Goal: Task Accomplishment & Management: Manage account settings

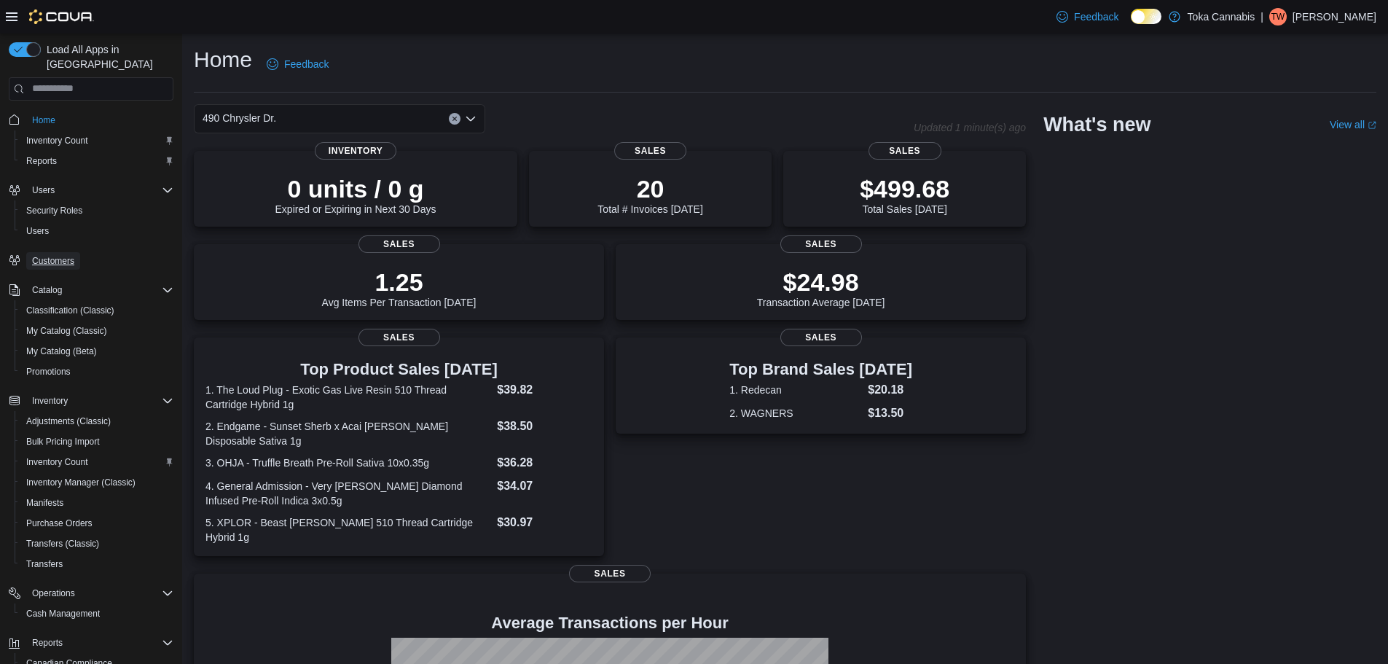
click at [65, 255] on span "Customers" at bounding box center [53, 261] width 42 height 12
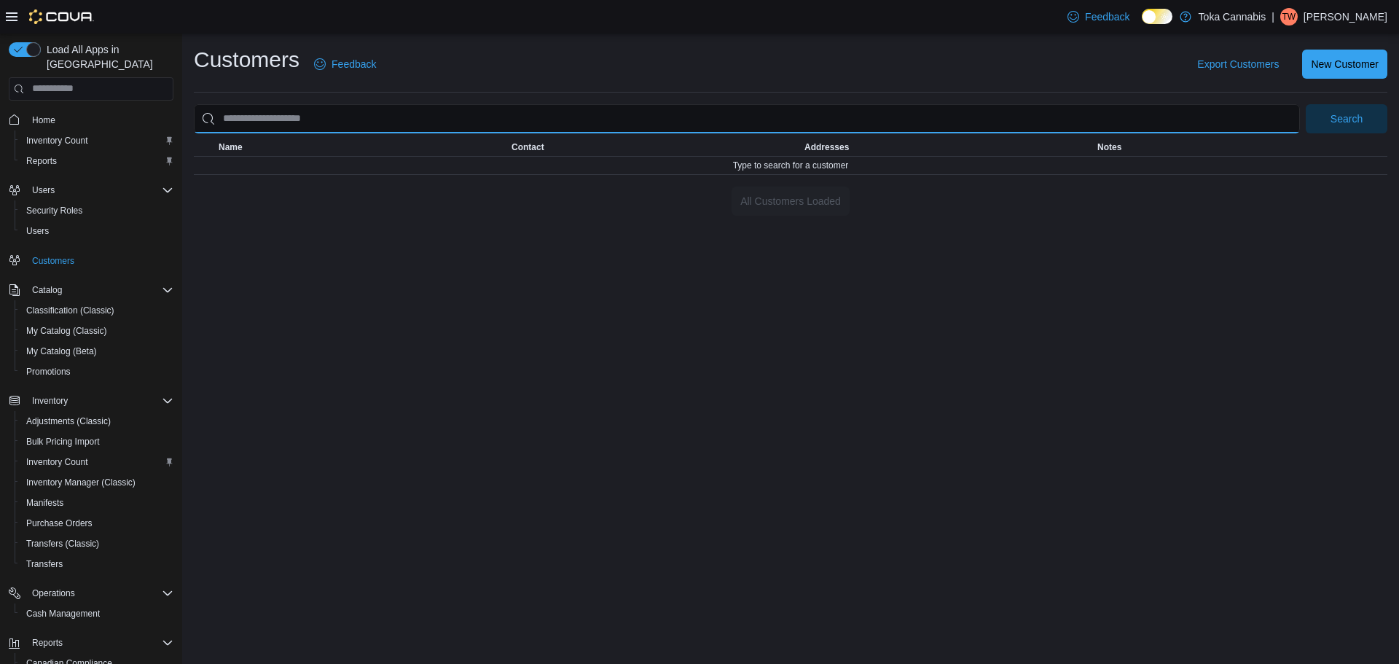
click at [923, 117] on input "search" at bounding box center [747, 118] width 1106 height 29
type input "*****"
click at [1306, 104] on button "Search" at bounding box center [1347, 118] width 82 height 29
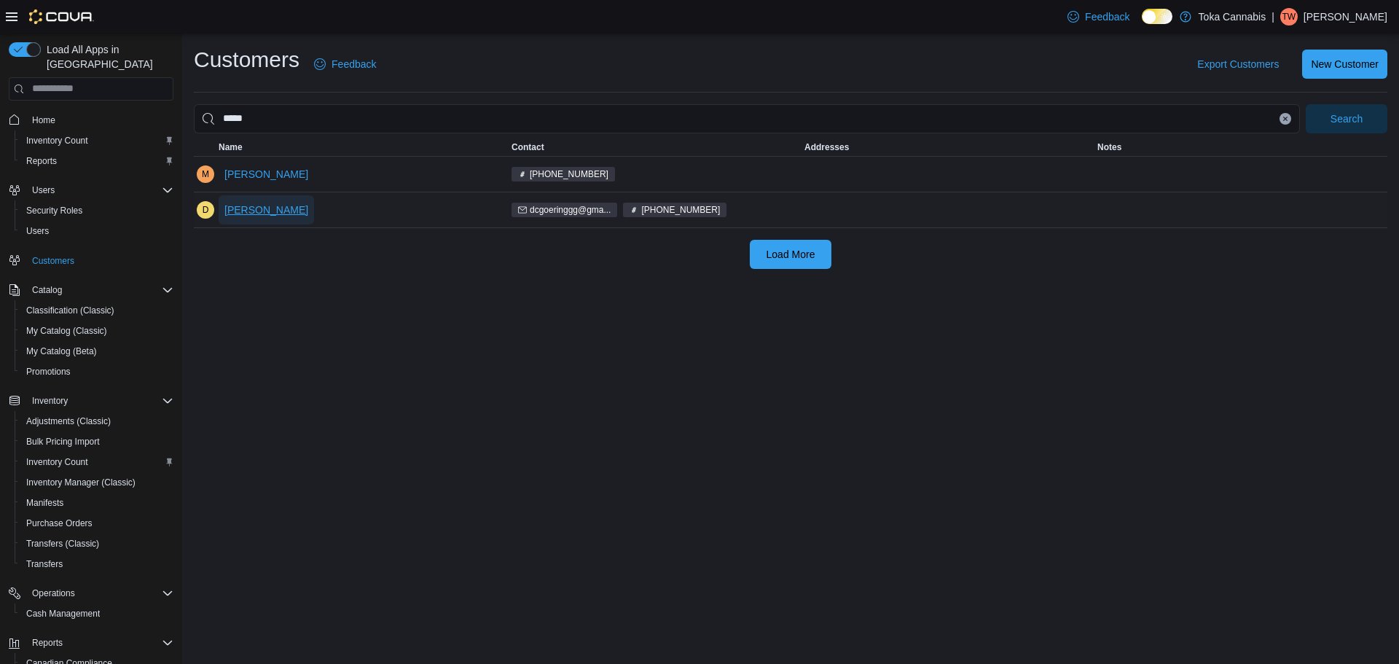
click at [266, 208] on span "[PERSON_NAME]" at bounding box center [266, 210] width 84 height 15
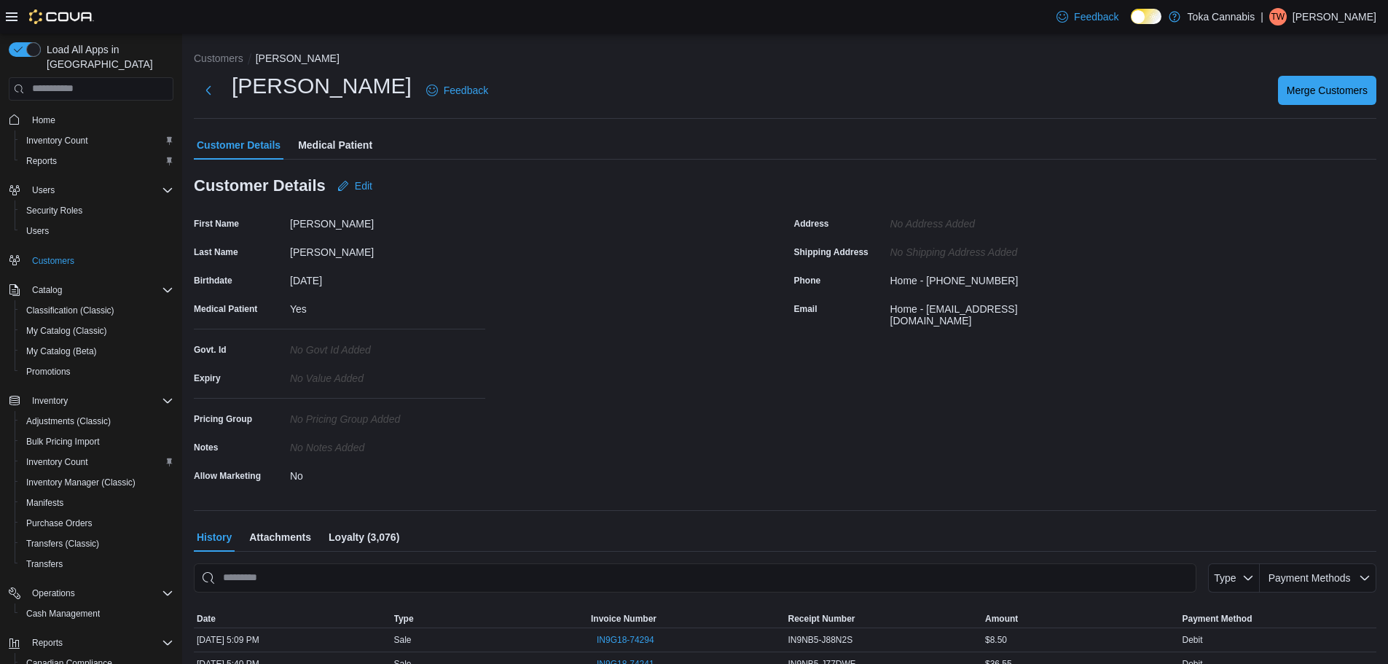
click at [363, 538] on span "Loyalty (3,076)" at bounding box center [364, 537] width 71 height 29
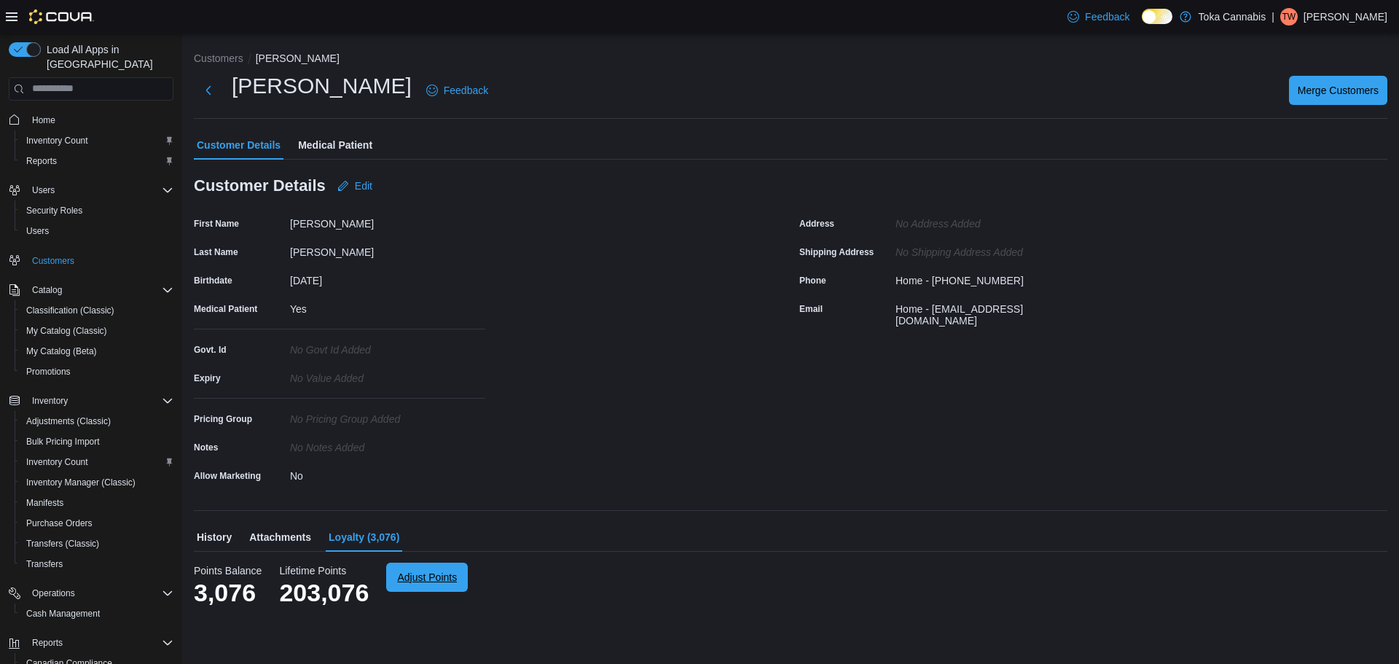
click at [429, 578] on span "Adjust Points" at bounding box center [427, 577] width 60 height 15
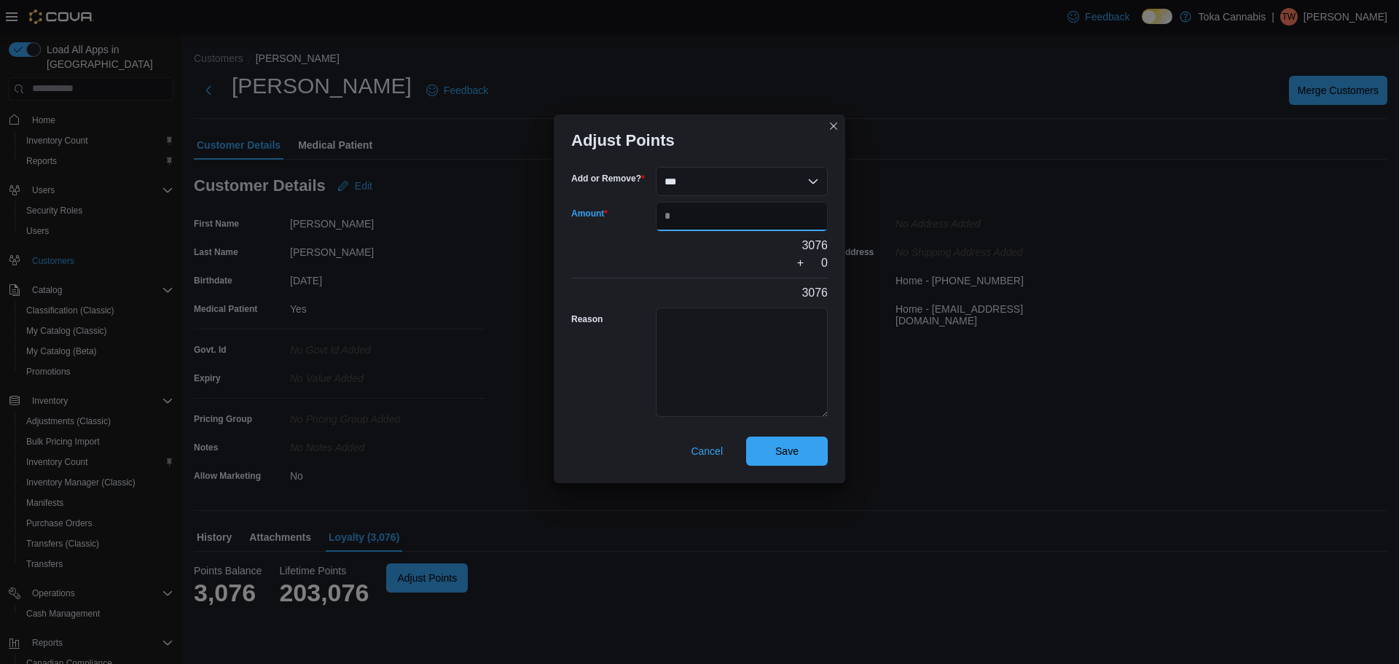
click at [721, 213] on input "Amount" at bounding box center [742, 216] width 172 height 29
type input "******"
click at [794, 456] on span "Save" at bounding box center [786, 450] width 23 height 15
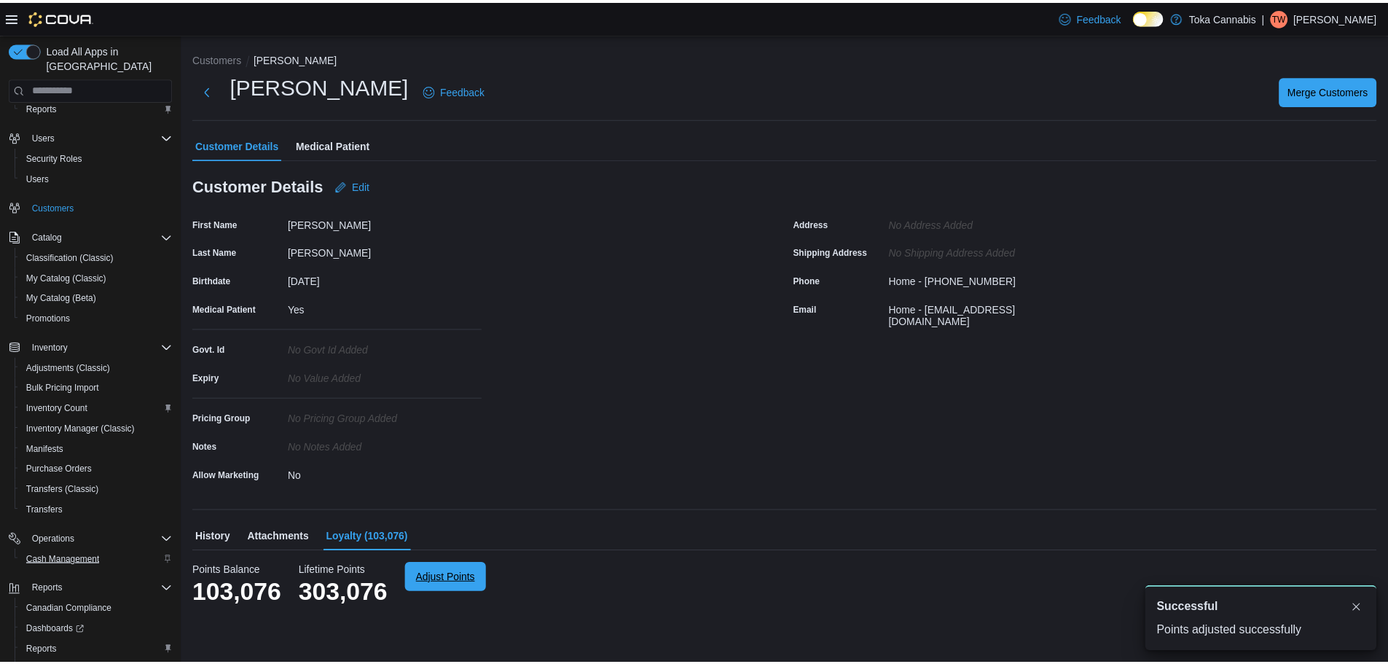
scroll to position [109, 0]
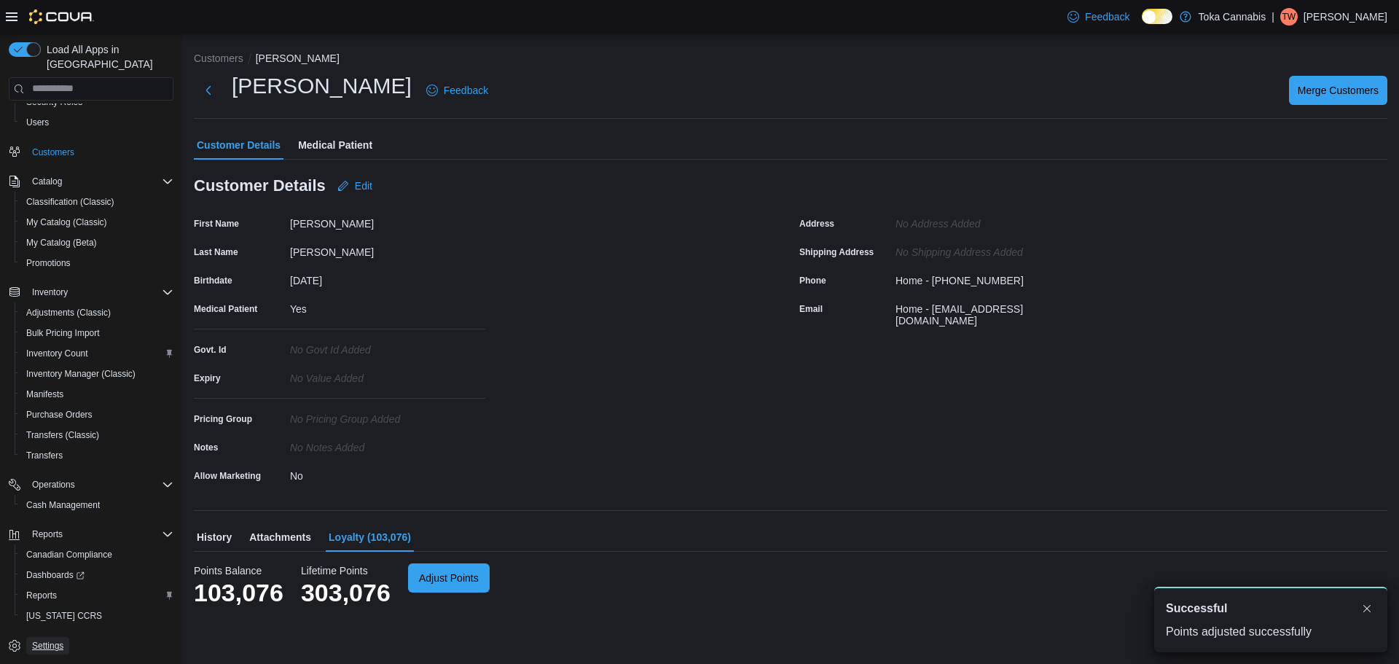
click at [49, 640] on span "Settings" at bounding box center [47, 646] width 31 height 12
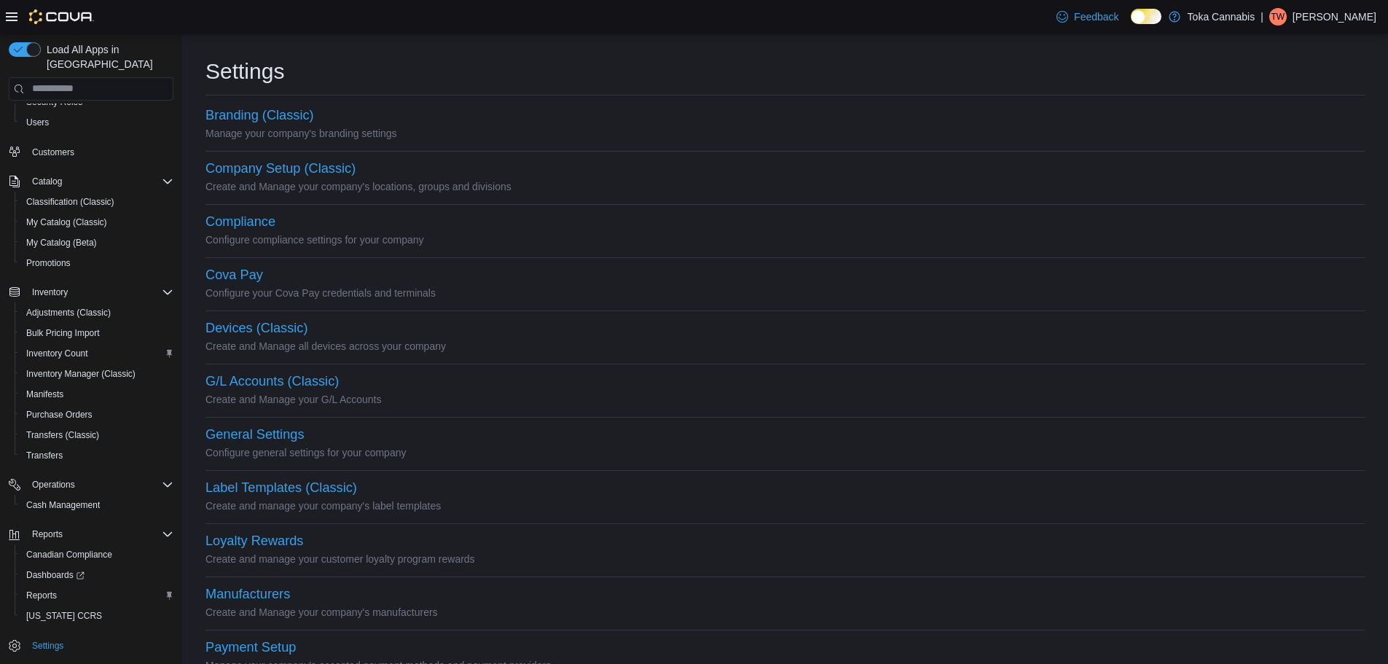
scroll to position [146, 0]
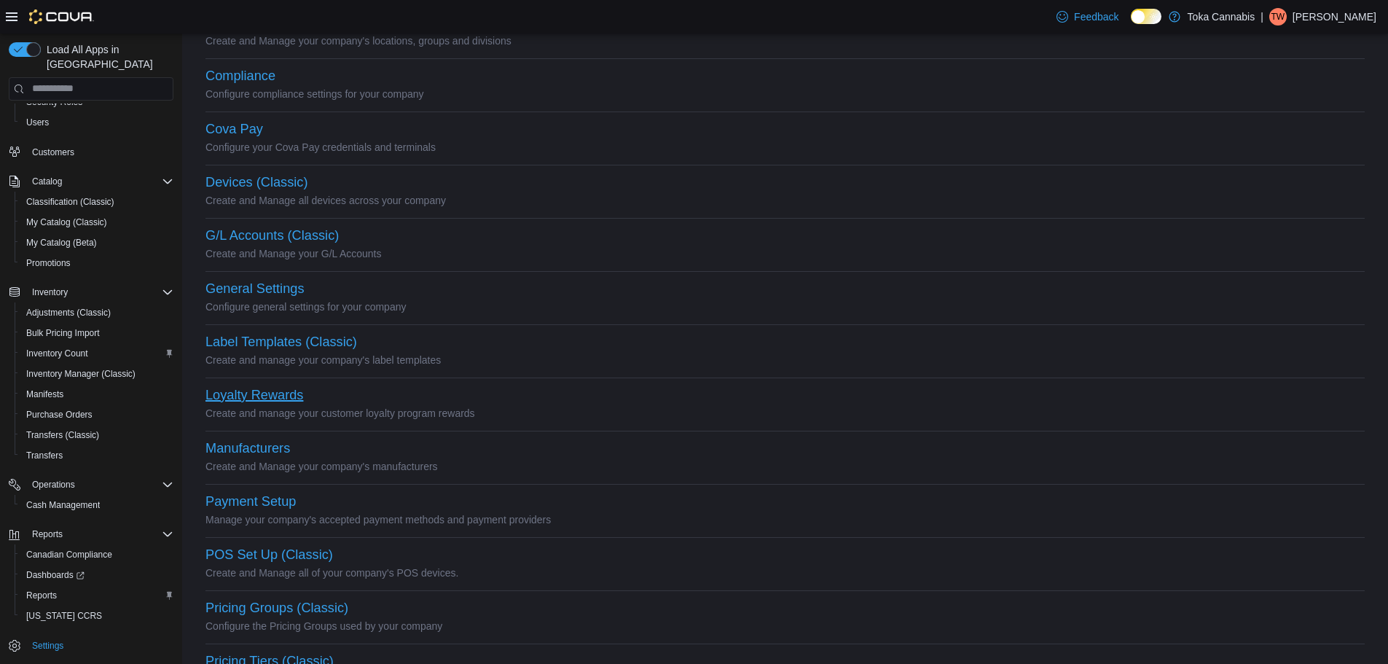
click at [267, 393] on button "Loyalty Rewards" at bounding box center [255, 395] width 98 height 15
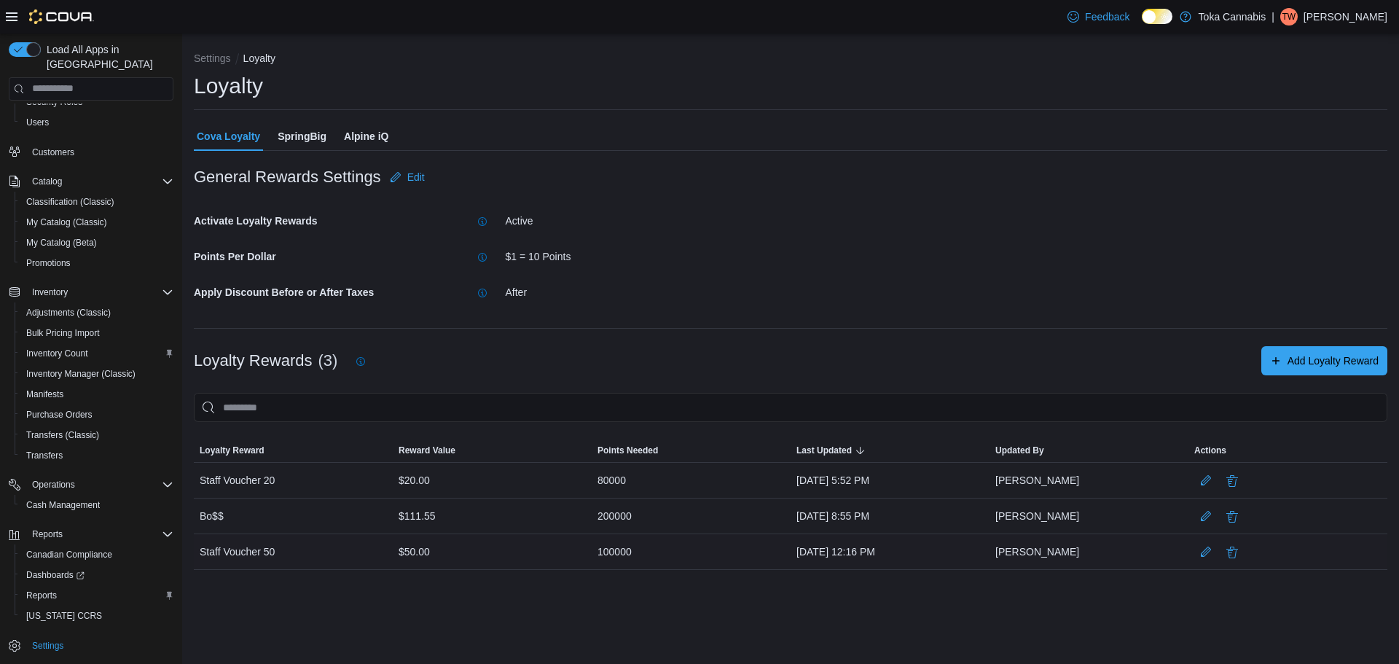
click at [635, 553] on div "100000" at bounding box center [691, 551] width 199 height 29
